Goal: Task Accomplishment & Management: Complete application form

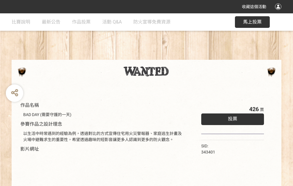
click at [279, 12] on div "收藏這個活動" at bounding box center [146, 6] width 293 height 13
click at [182, 57] on div "作品名稱 BAD DAY (需要守護的一天) 參賽作品之設計理念 以生活中時常遇到的經驗為例，透過對比的方式宣傳住宅用火災警報器、家庭逃生計畫及火場中避難求生…" at bounding box center [146, 135] width 293 height 244
click at [231, 118] on span "投票" at bounding box center [232, 119] width 9 height 6
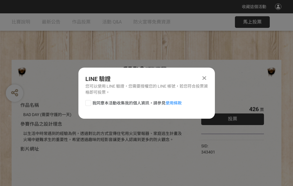
click at [88, 102] on div at bounding box center [88, 103] width 6 height 6
checkbox input "true"
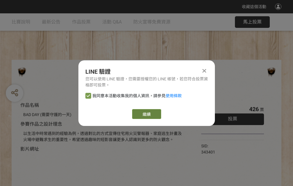
click at [146, 114] on link "繼續" at bounding box center [146, 114] width 29 height 10
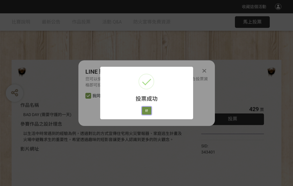
click at [145, 110] on button "好" at bounding box center [146, 111] width 9 height 8
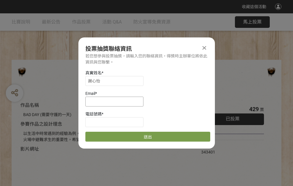
click at [116, 101] on input at bounding box center [114, 102] width 58 height 10
type input "[EMAIL_ADDRESS][DOMAIN_NAME]"
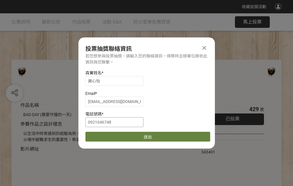
type input "0921046748"
click at [102, 135] on button "送出" at bounding box center [147, 137] width 125 height 10
